Goal: Task Accomplishment & Management: Manage account settings

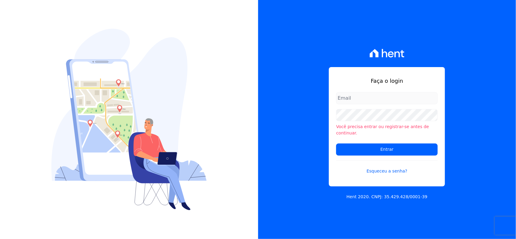
click at [356, 101] on input "email" at bounding box center [387, 98] width 102 height 12
type input "ivete@ribeirocervantes.com.br"
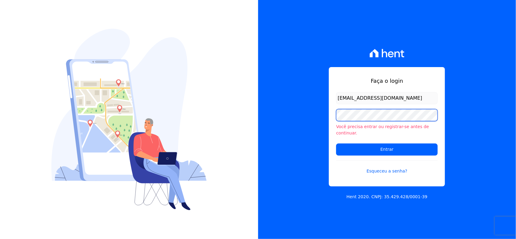
click at [336, 144] on input "Entrar" at bounding box center [387, 150] width 102 height 12
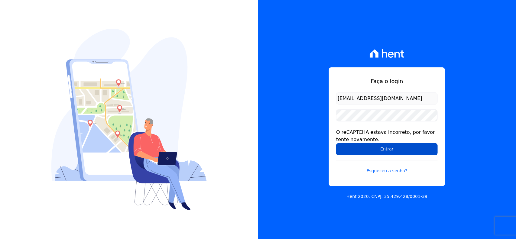
click at [364, 145] on input "Entrar" at bounding box center [387, 149] width 102 height 12
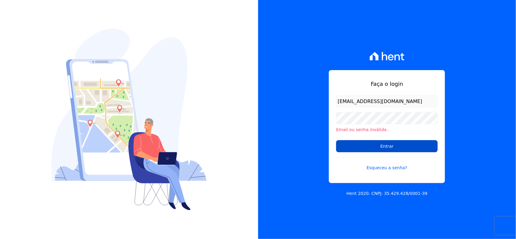
click at [368, 148] on input "Entrar" at bounding box center [387, 146] width 102 height 12
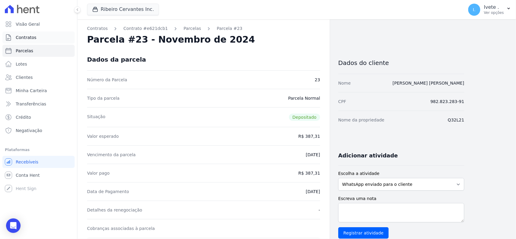
click at [43, 38] on link "Contratos" at bounding box center [38, 37] width 72 height 12
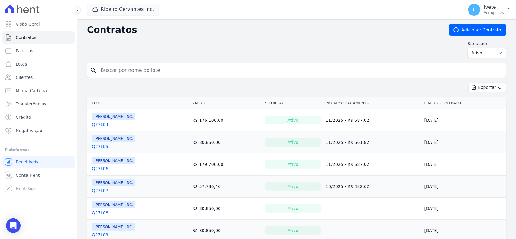
click at [122, 69] on input "search" at bounding box center [300, 70] width 407 height 12
type input "q32l23"
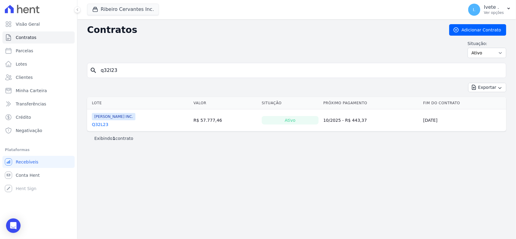
click at [100, 128] on link "Q32L23" at bounding box center [100, 125] width 16 height 6
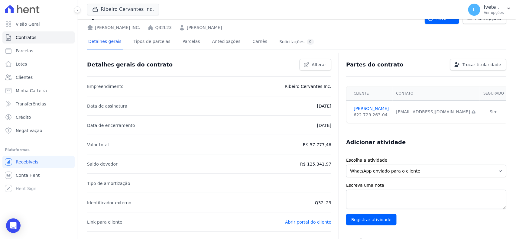
scroll to position [38, 0]
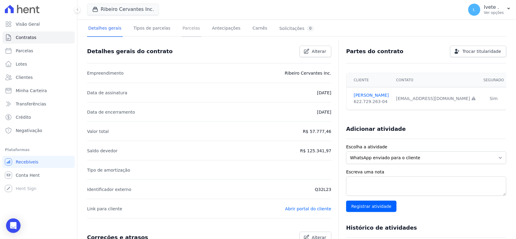
click at [183, 31] on link "Parcelas" at bounding box center [191, 29] width 20 height 16
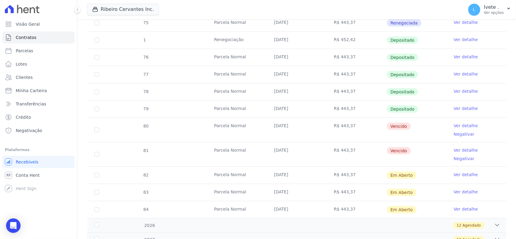
scroll to position [189, 0]
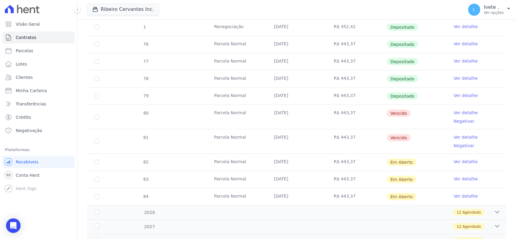
click at [457, 115] on link "Ver detalhe" at bounding box center [466, 113] width 24 height 6
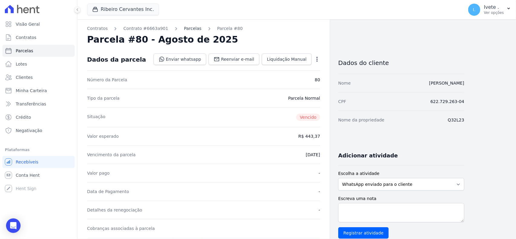
click at [185, 31] on link "Parcelas" at bounding box center [193, 28] width 18 height 6
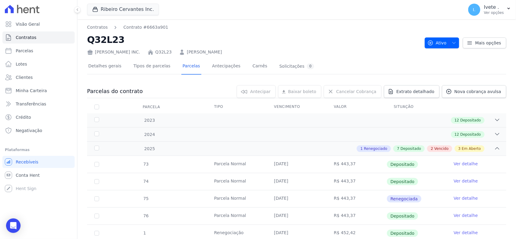
scroll to position [189, 0]
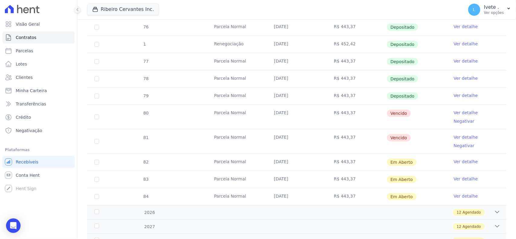
click at [454, 116] on link "Ver detalhe" at bounding box center [466, 113] width 24 height 6
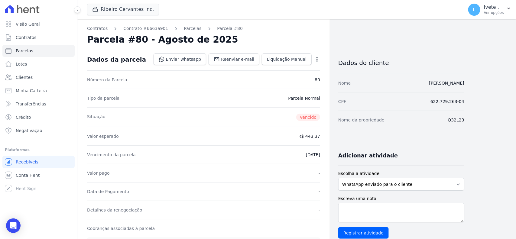
click at [452, 116] on div "Nome da propriedade Q32L23" at bounding box center [401, 120] width 126 height 18
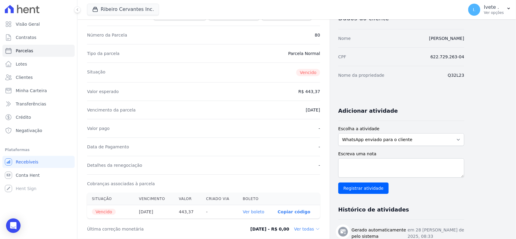
scroll to position [151, 0]
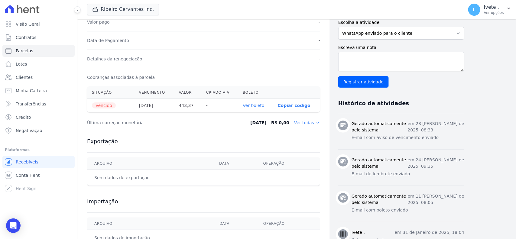
click at [252, 106] on link "Ver boleto" at bounding box center [253, 105] width 21 height 5
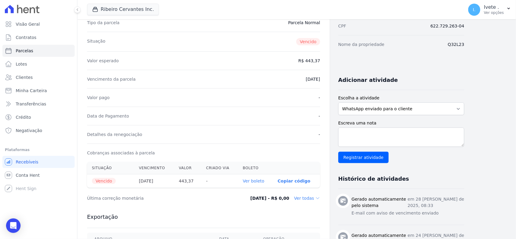
scroll to position [0, 0]
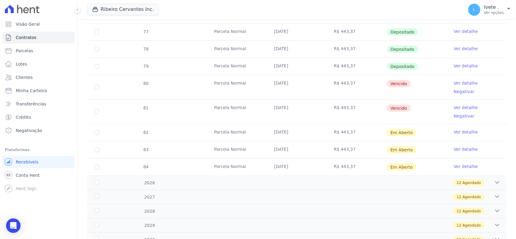
scroll to position [227, 0]
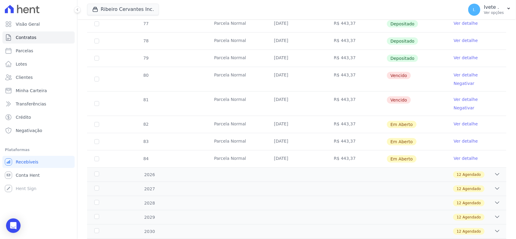
click at [454, 96] on link "Ver detalhe" at bounding box center [466, 99] width 24 height 6
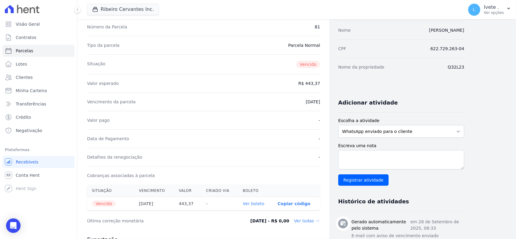
scroll to position [176, 0]
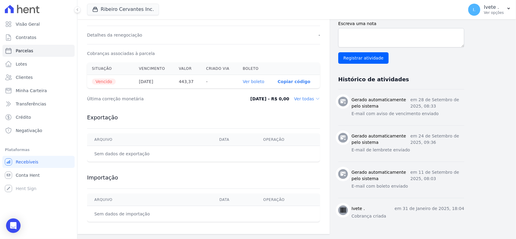
click at [259, 81] on link "Ver boleto" at bounding box center [253, 81] width 21 height 5
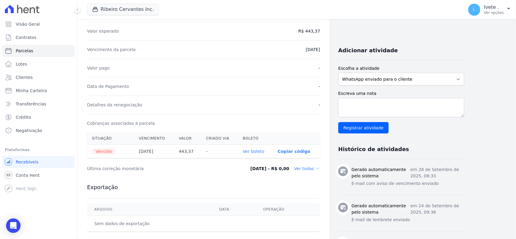
scroll to position [25, 0]
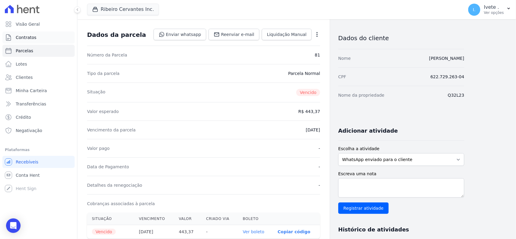
click at [45, 39] on link "Contratos" at bounding box center [38, 37] width 72 height 12
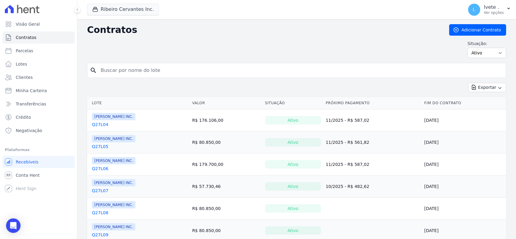
click at [131, 69] on input "search" at bounding box center [300, 70] width 407 height 12
type input "q28l09"
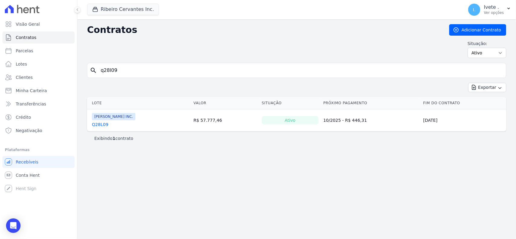
click at [91, 126] on td "[PERSON_NAME] INC. Q28L09" at bounding box center [139, 120] width 104 height 22
click at [93, 126] on link "Q28L09" at bounding box center [100, 125] width 16 height 6
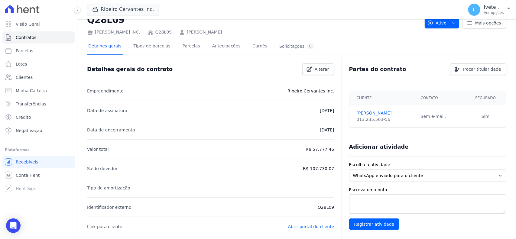
scroll to position [38, 0]
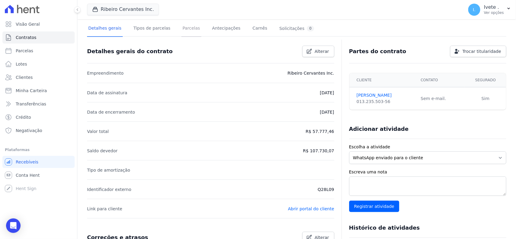
click at [181, 31] on link "Parcelas" at bounding box center [191, 29] width 20 height 16
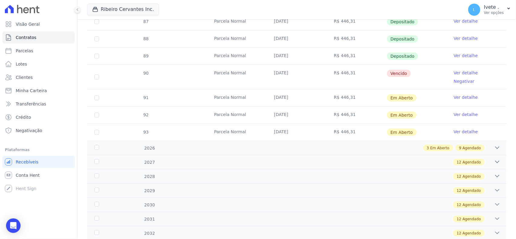
scroll to position [302, 0]
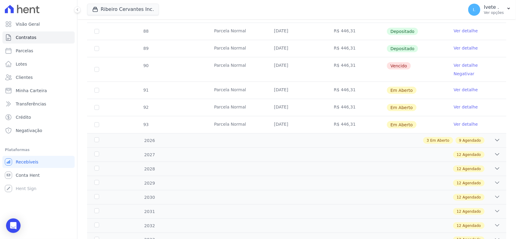
click at [460, 67] on link "Ver detalhe" at bounding box center [466, 65] width 24 height 6
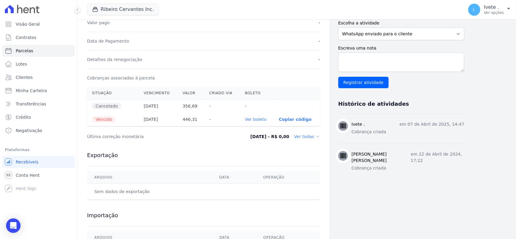
scroll to position [151, 0]
click at [255, 120] on link "Ver boleto" at bounding box center [255, 118] width 21 height 5
